Goal: Task Accomplishment & Management: Manage account settings

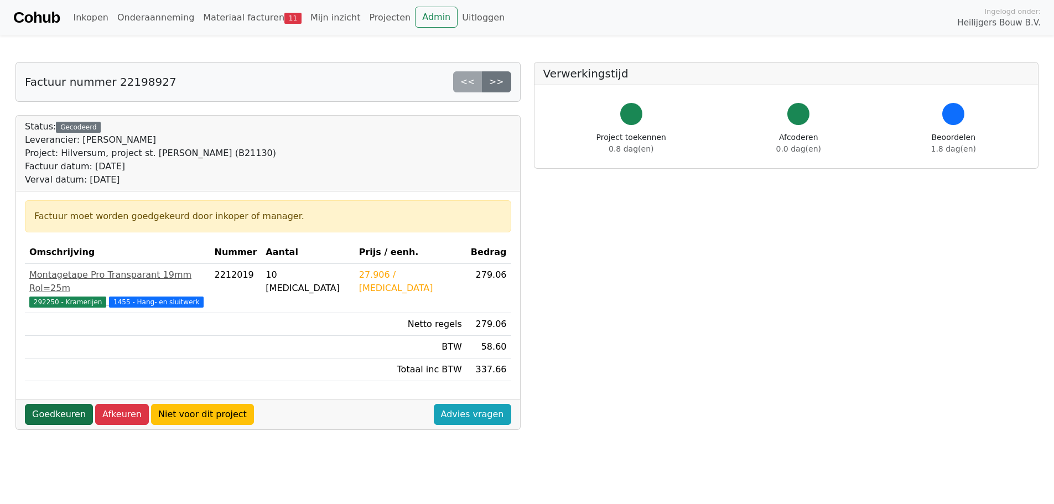
click at [56, 404] on link "Goedkeuren" at bounding box center [59, 414] width 68 height 21
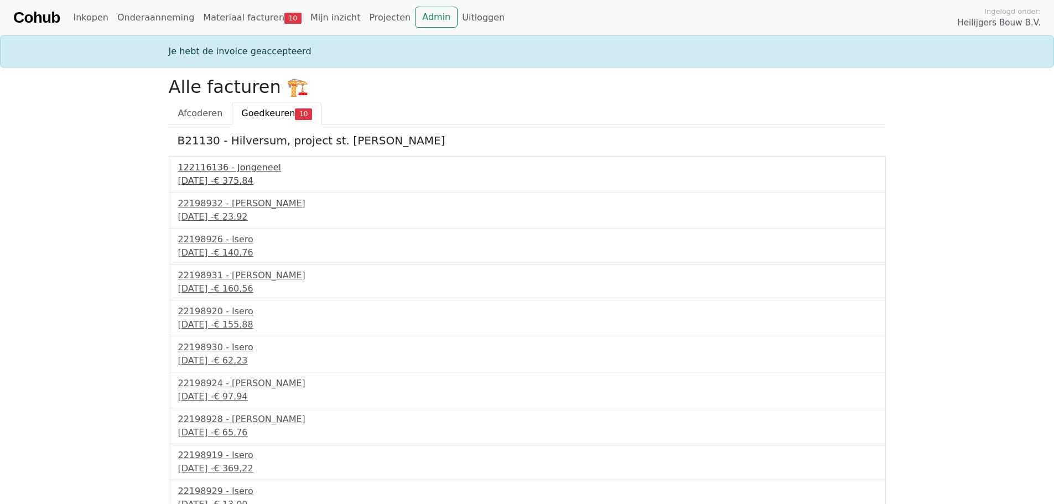
click at [218, 184] on div "9 september 2025 - € 375,84" at bounding box center [527, 180] width 698 height 13
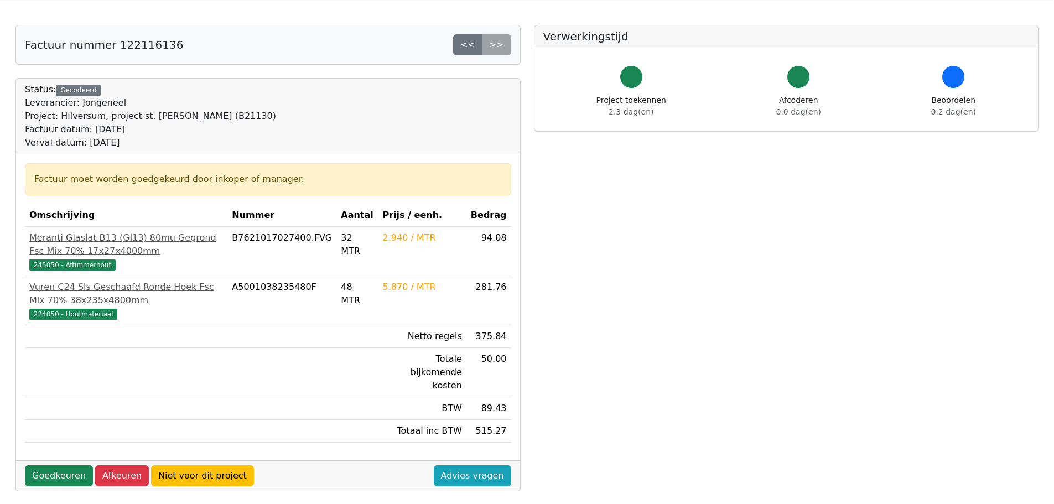
scroll to position [111, 0]
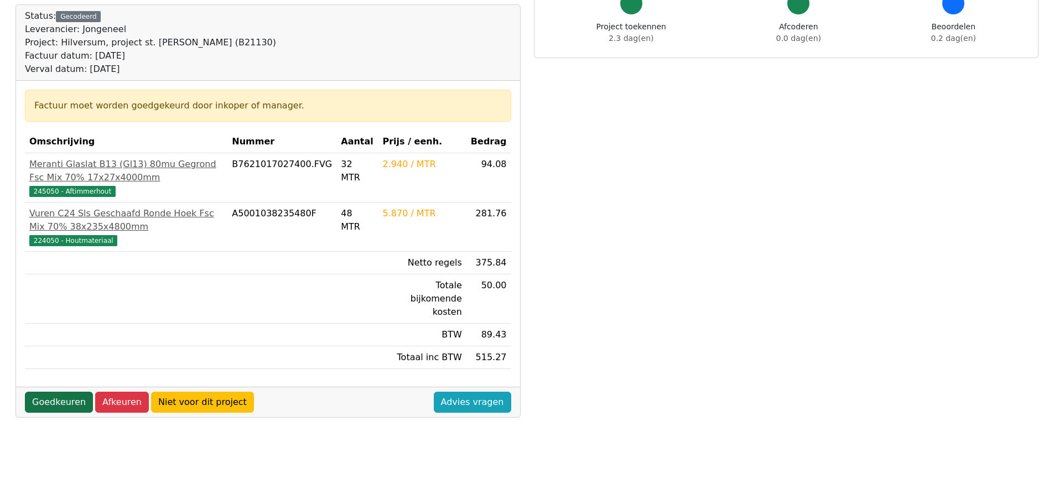
click at [58, 392] on link "Goedkeuren" at bounding box center [59, 402] width 68 height 21
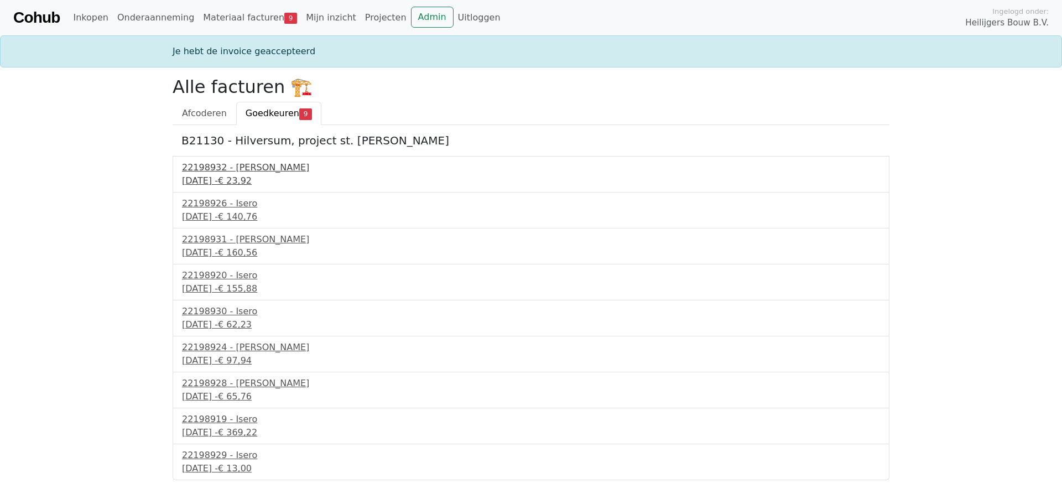
click at [236, 177] on div "9 september 2025 - € 23,92" at bounding box center [531, 180] width 698 height 13
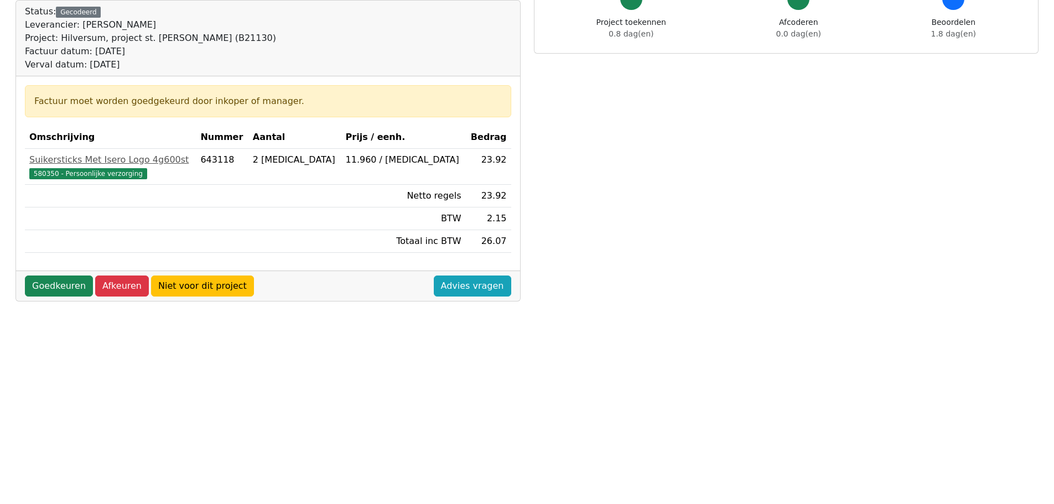
scroll to position [166, 0]
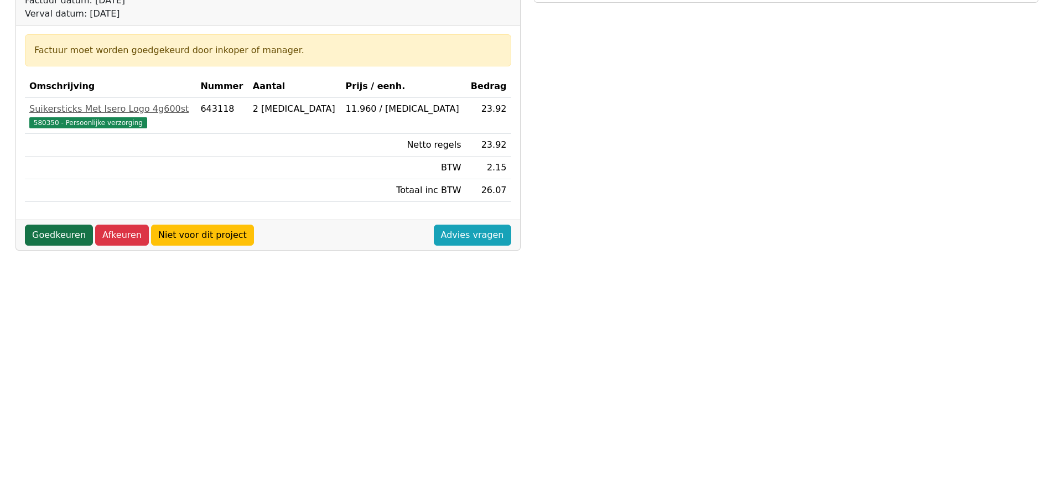
click at [64, 235] on link "Goedkeuren" at bounding box center [59, 235] width 68 height 21
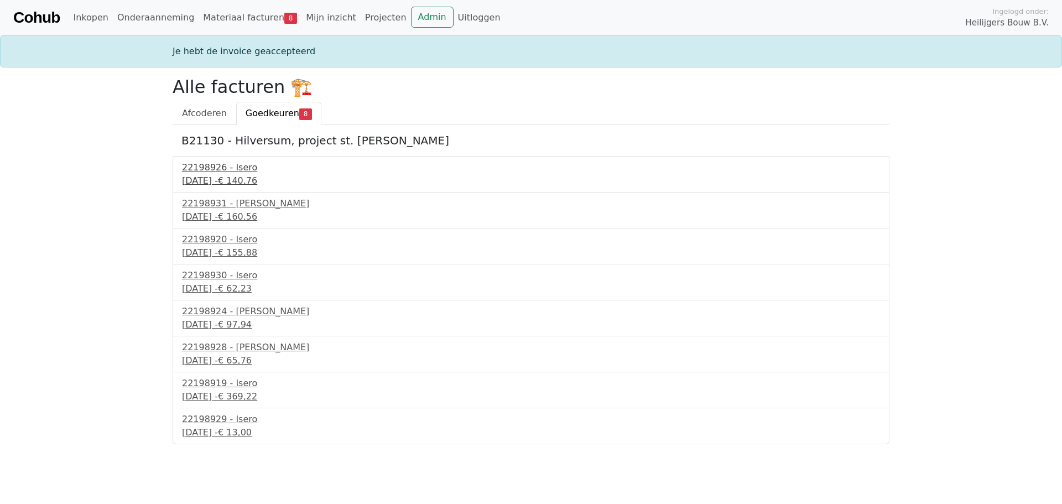
click at [205, 179] on div "9 september 2025 - € 140,76" at bounding box center [531, 180] width 698 height 13
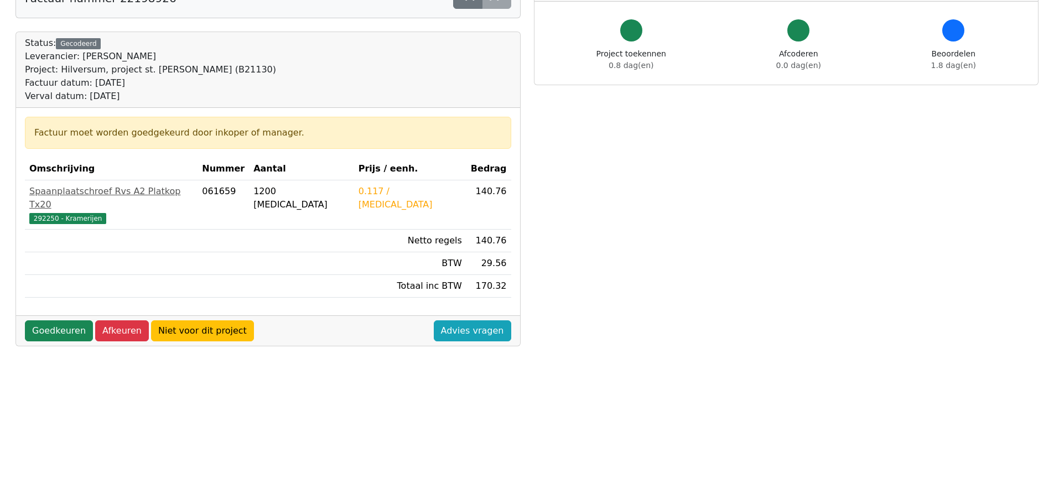
scroll to position [111, 0]
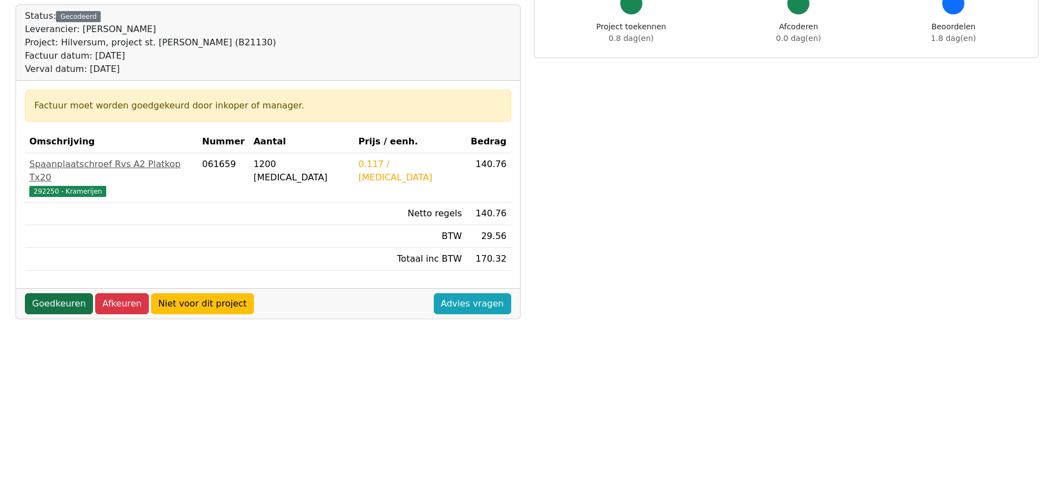
click at [68, 293] on link "Goedkeuren" at bounding box center [59, 303] width 68 height 21
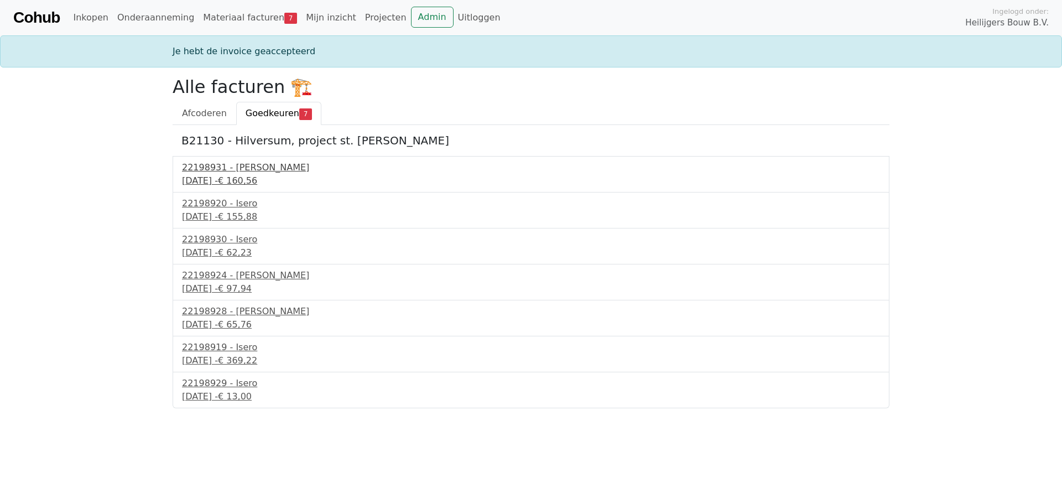
click at [233, 178] on div "9 september 2025 - € 160,56" at bounding box center [531, 180] width 698 height 13
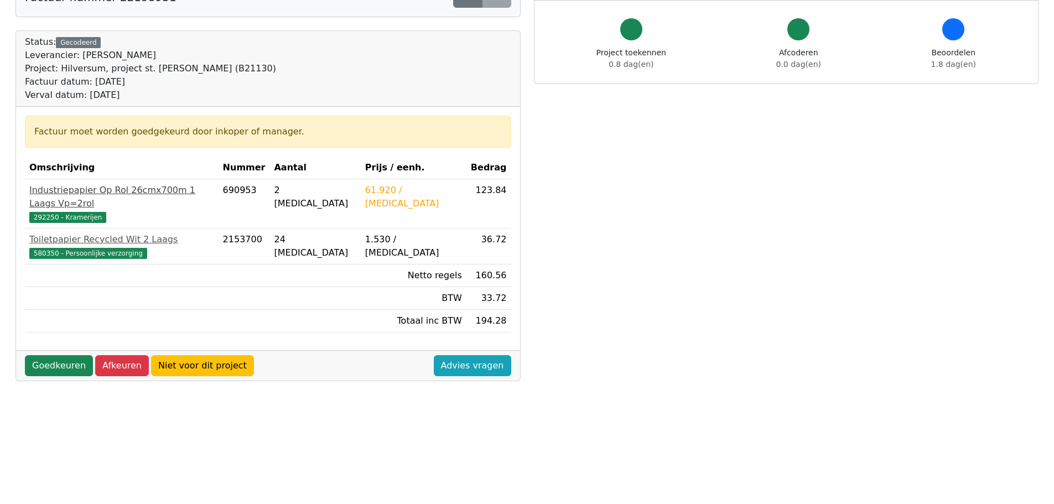
scroll to position [111, 0]
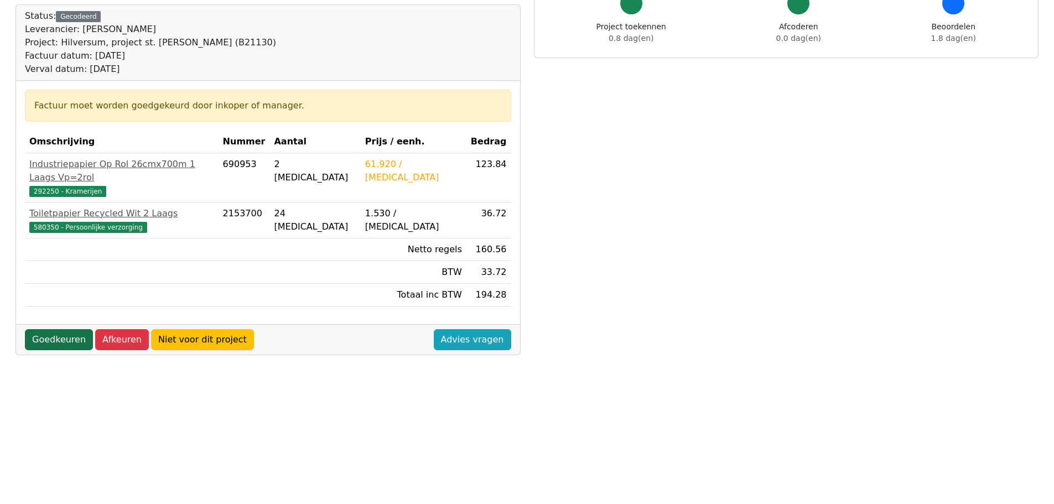
click at [62, 329] on link "Goedkeuren" at bounding box center [59, 339] width 68 height 21
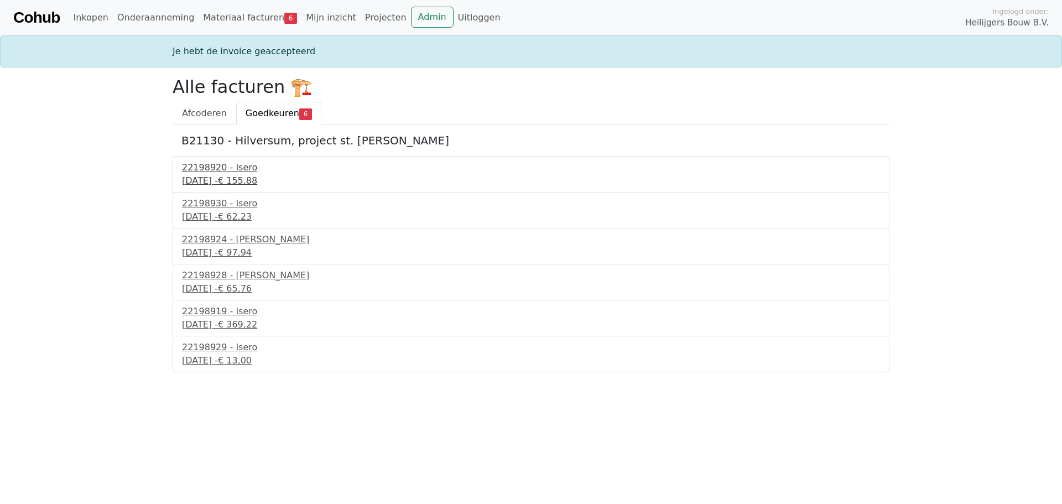
click at [206, 166] on div "22198920 - Isero" at bounding box center [531, 167] width 698 height 13
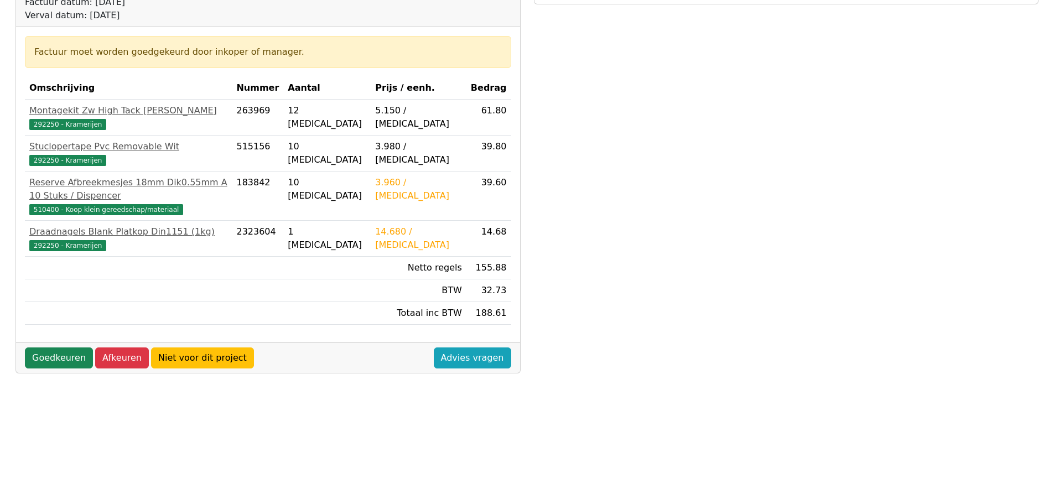
scroll to position [166, 0]
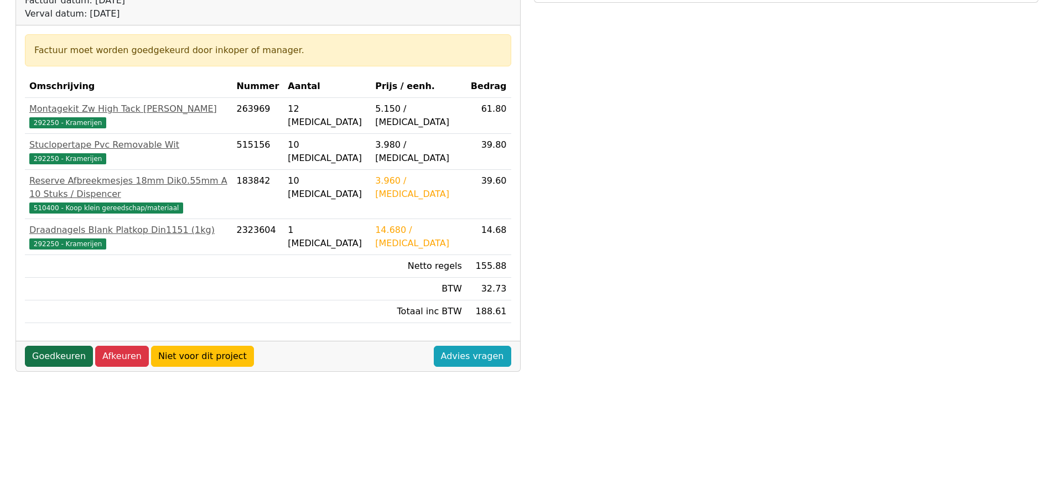
click at [66, 346] on link "Goedkeuren" at bounding box center [59, 356] width 68 height 21
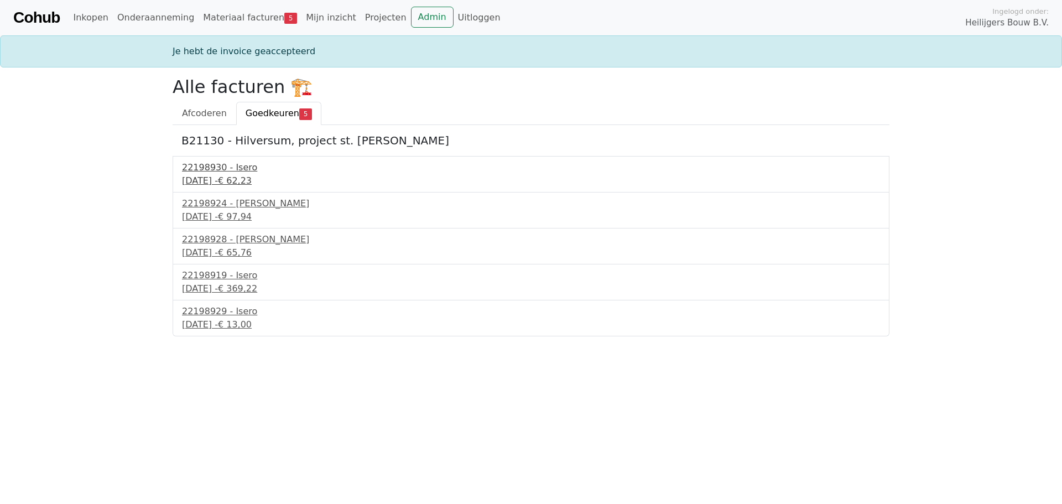
click at [229, 178] on div "9 september 2025 - € 62,23" at bounding box center [531, 180] width 698 height 13
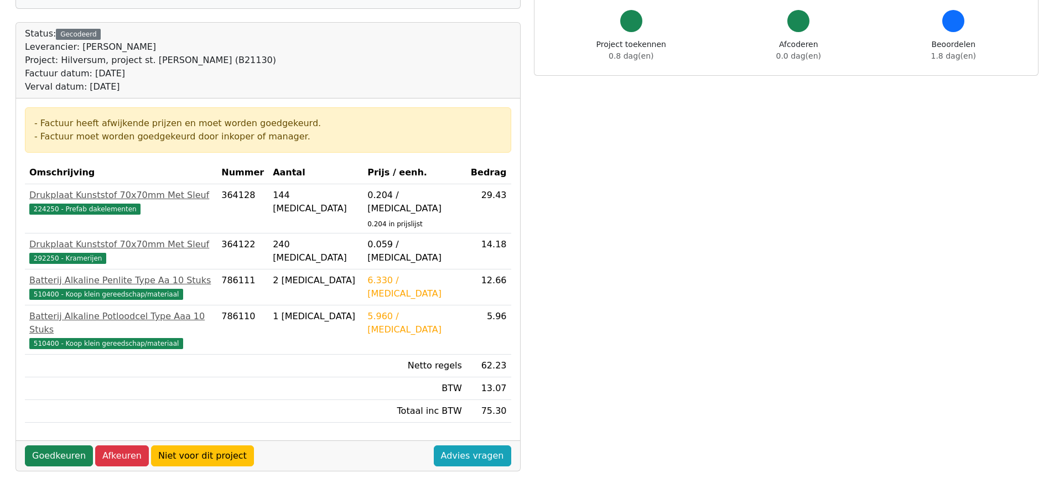
scroll to position [111, 0]
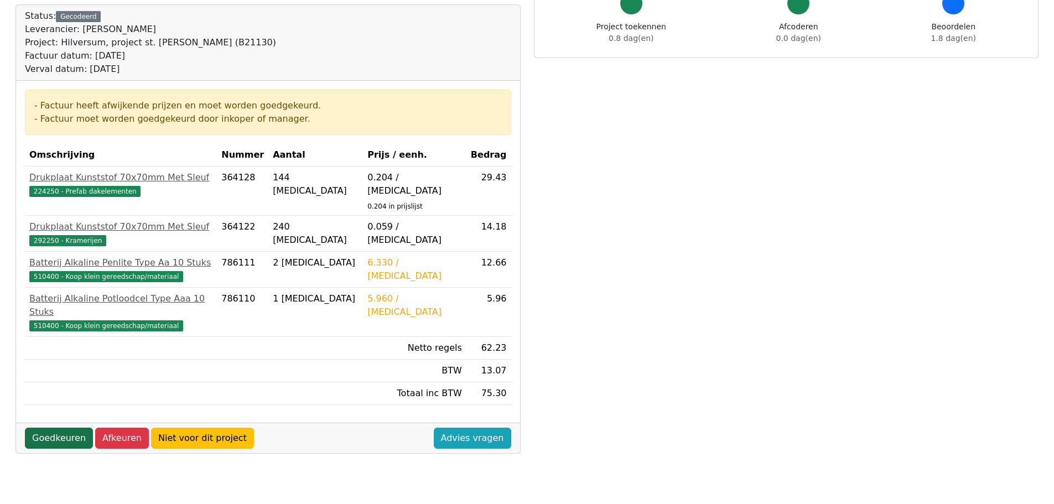
click at [64, 428] on link "Goedkeuren" at bounding box center [59, 438] width 68 height 21
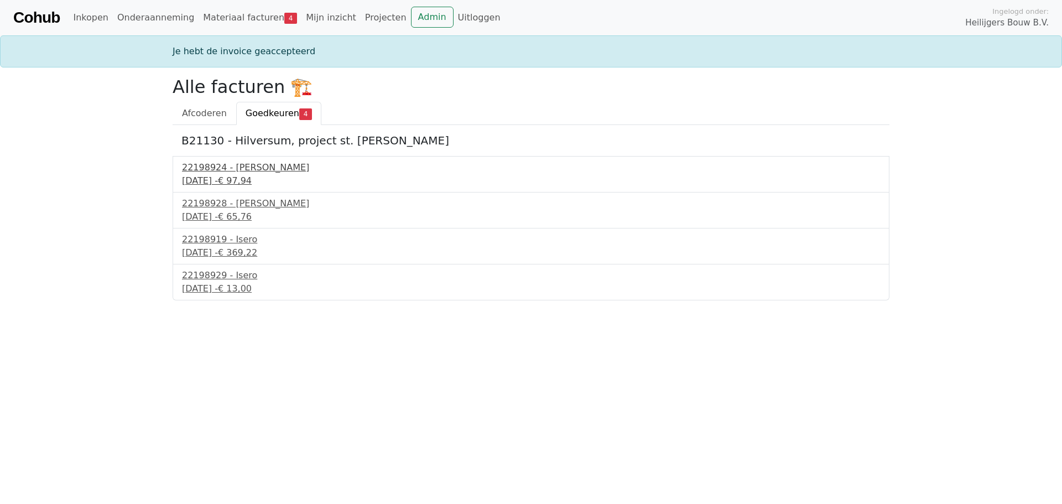
click at [218, 184] on div "9 september 2025 - € 97,94" at bounding box center [531, 180] width 698 height 13
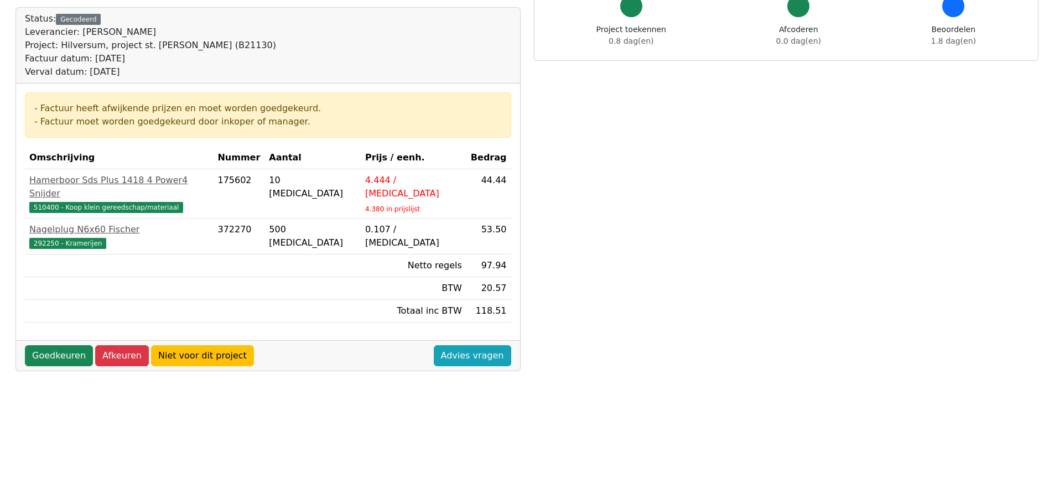
scroll to position [111, 0]
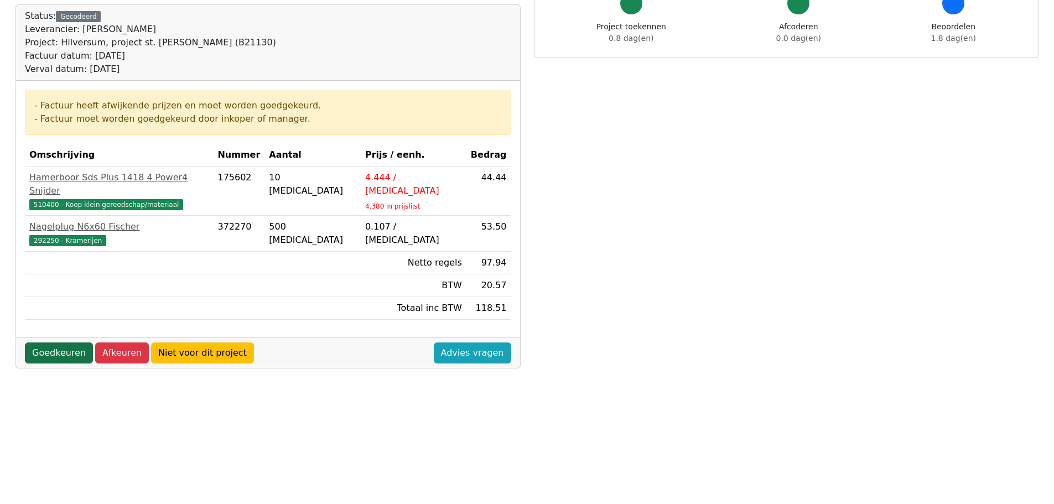
click at [74, 343] on link "Goedkeuren" at bounding box center [59, 353] width 68 height 21
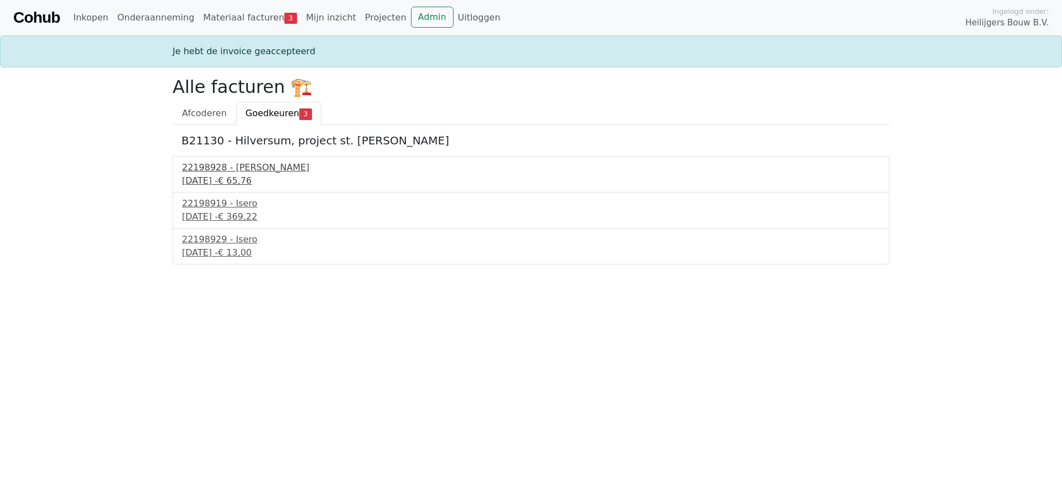
click at [229, 182] on div "9 september 2025 - € 65,76" at bounding box center [531, 180] width 698 height 13
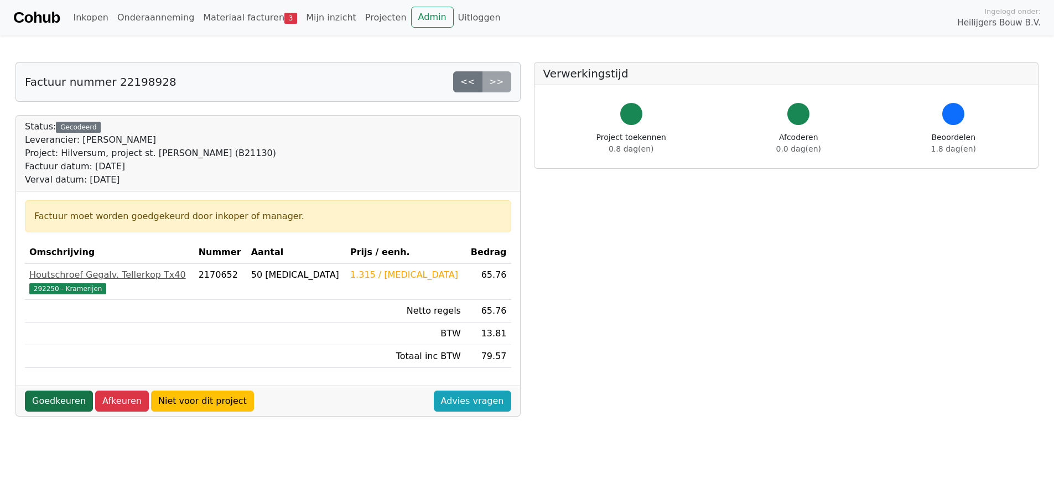
click at [69, 406] on link "Goedkeuren" at bounding box center [59, 401] width 68 height 21
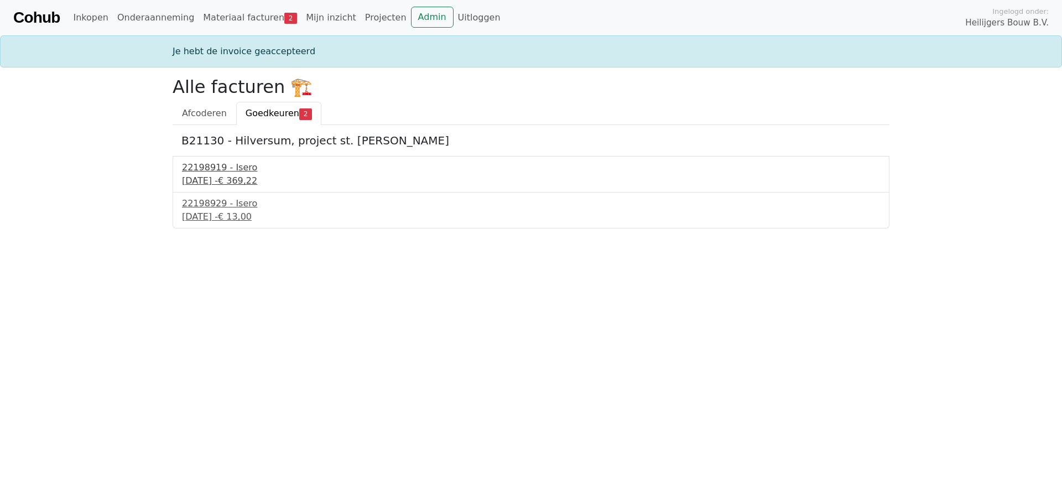
click at [221, 177] on div "9 september 2025 - € 369,22" at bounding box center [531, 180] width 698 height 13
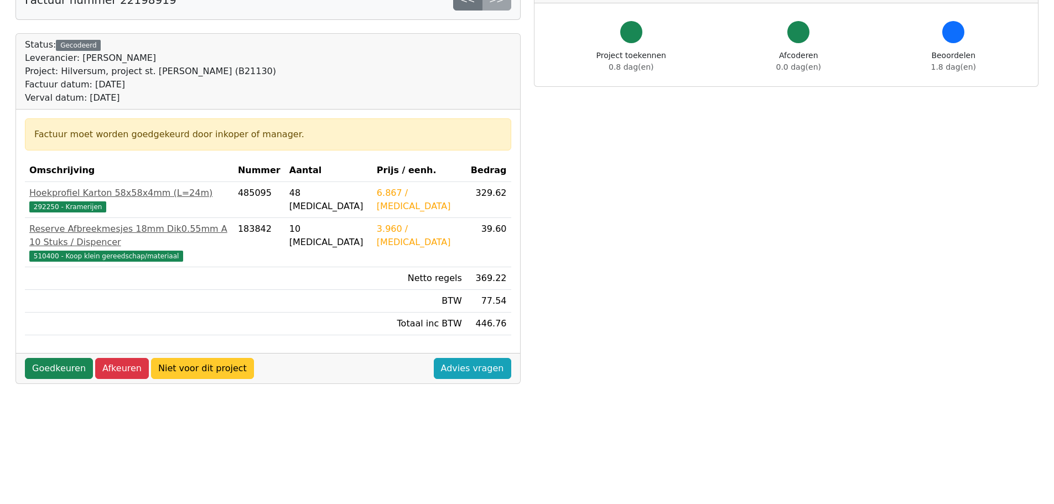
scroll to position [111, 0]
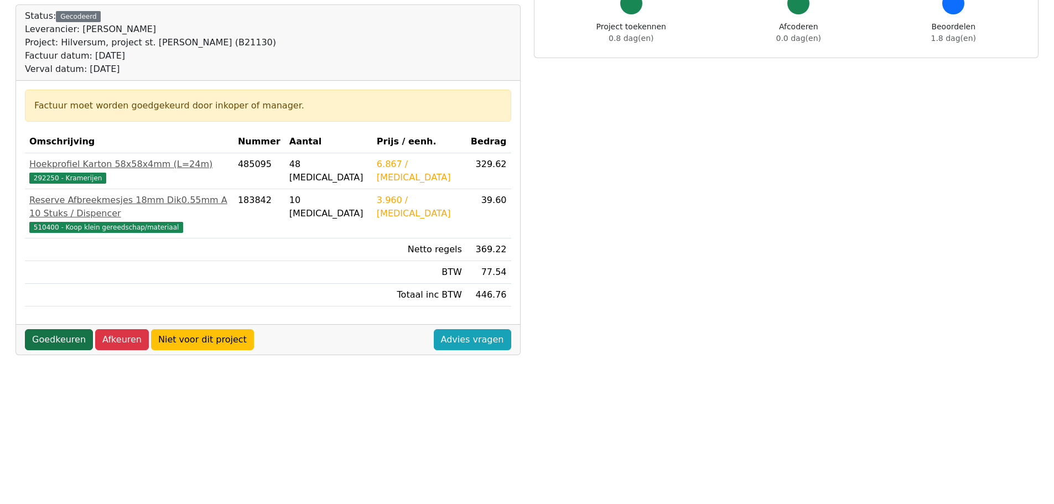
click at [72, 333] on link "Goedkeuren" at bounding box center [59, 339] width 68 height 21
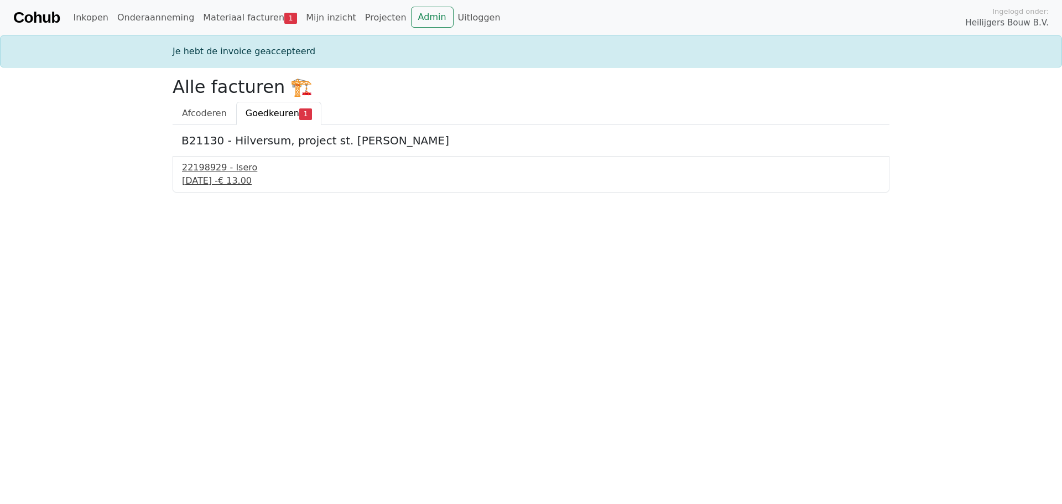
click at [230, 180] on div "9 september 2025 - € 13,00" at bounding box center [531, 180] width 698 height 13
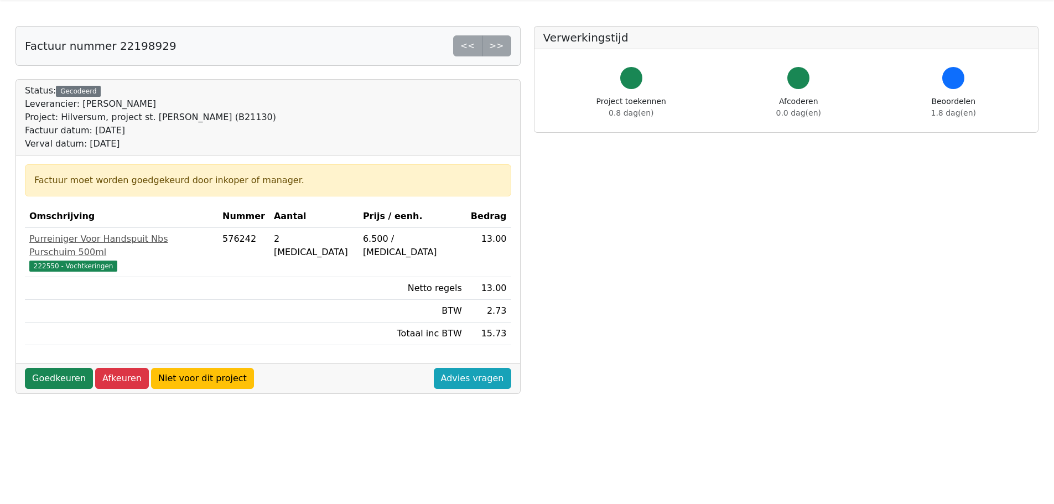
scroll to position [55, 0]
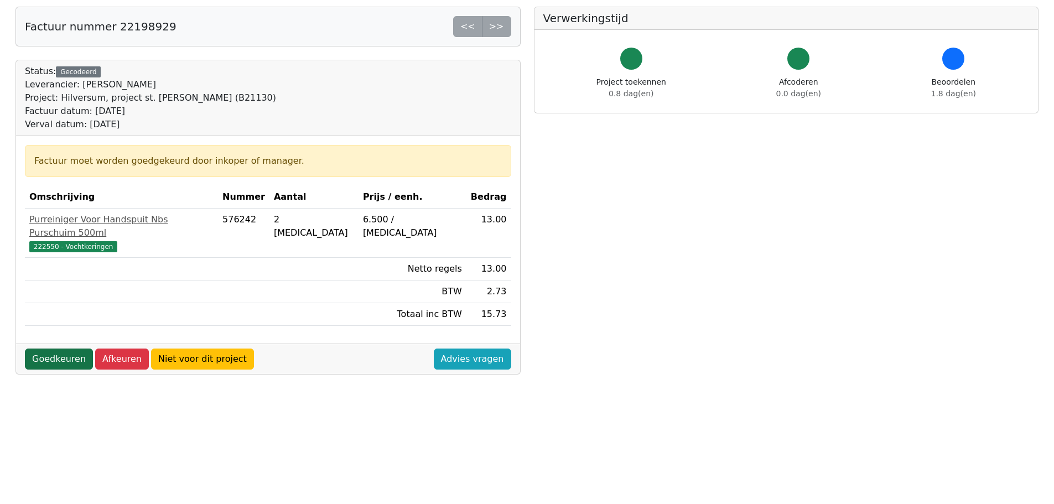
click at [74, 349] on link "Goedkeuren" at bounding box center [59, 359] width 68 height 21
